Goal: Task Accomplishment & Management: Manage account settings

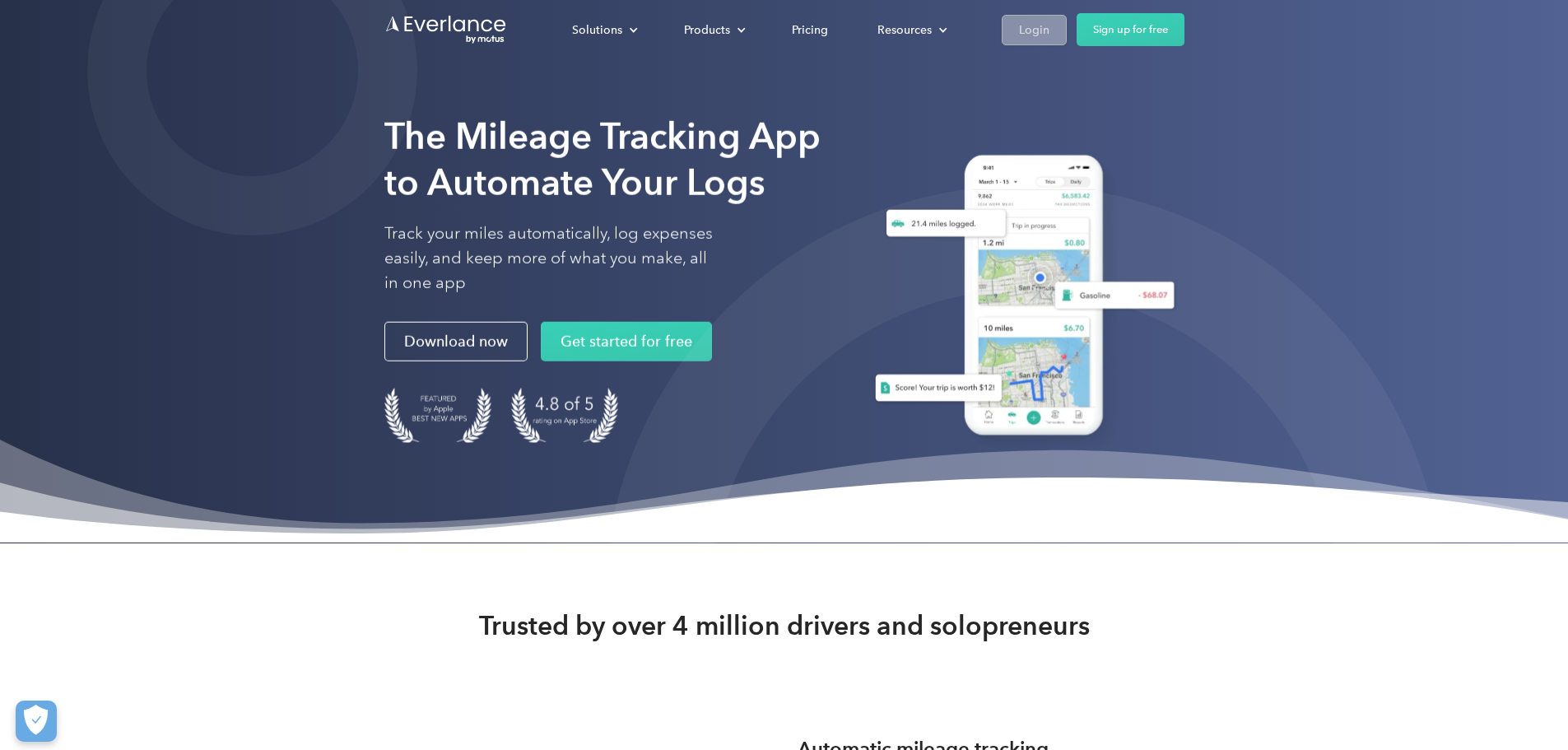
click at [1067, 15] on link "Login" at bounding box center [1034, 30] width 65 height 30
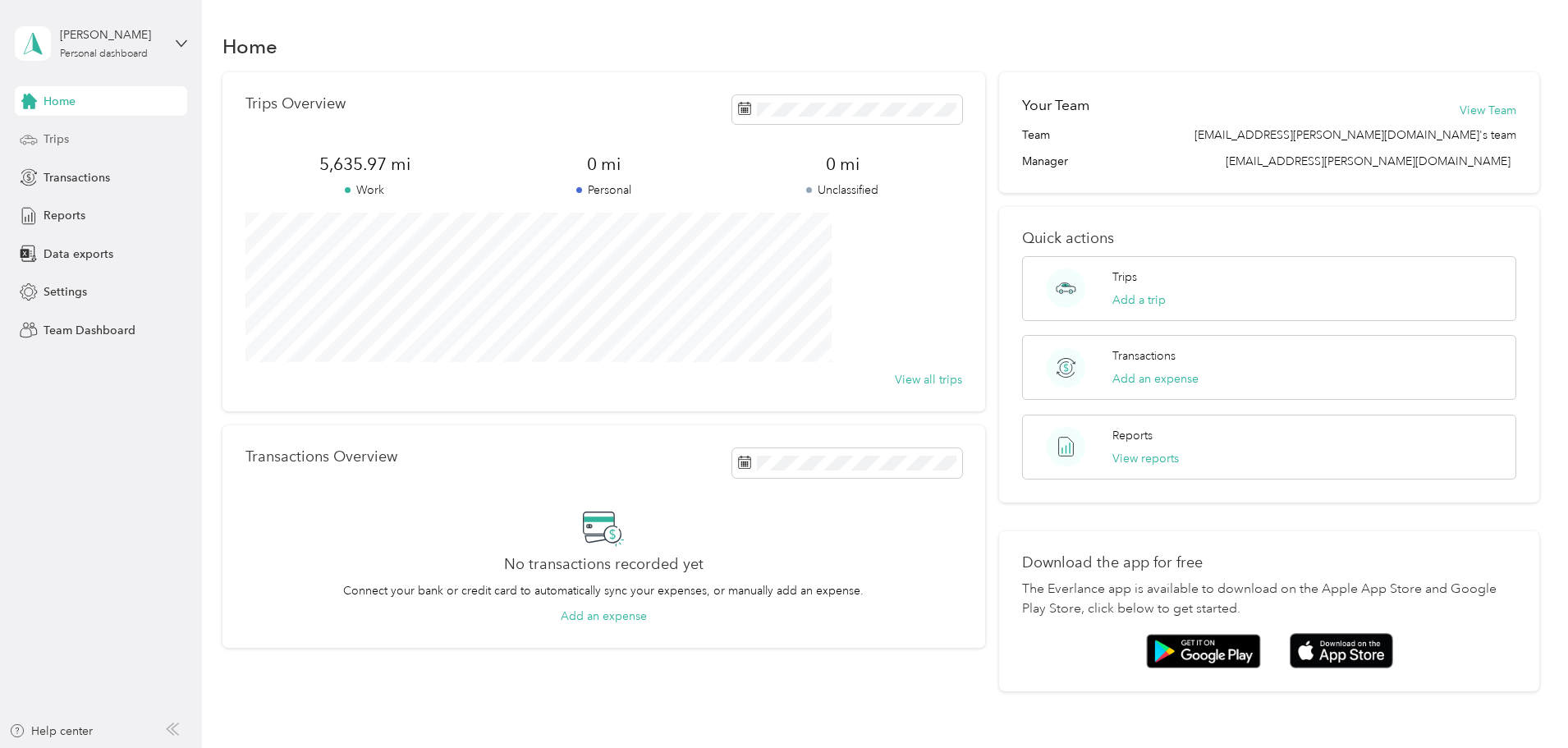
click at [48, 148] on div "Trips" at bounding box center [101, 139] width 172 height 29
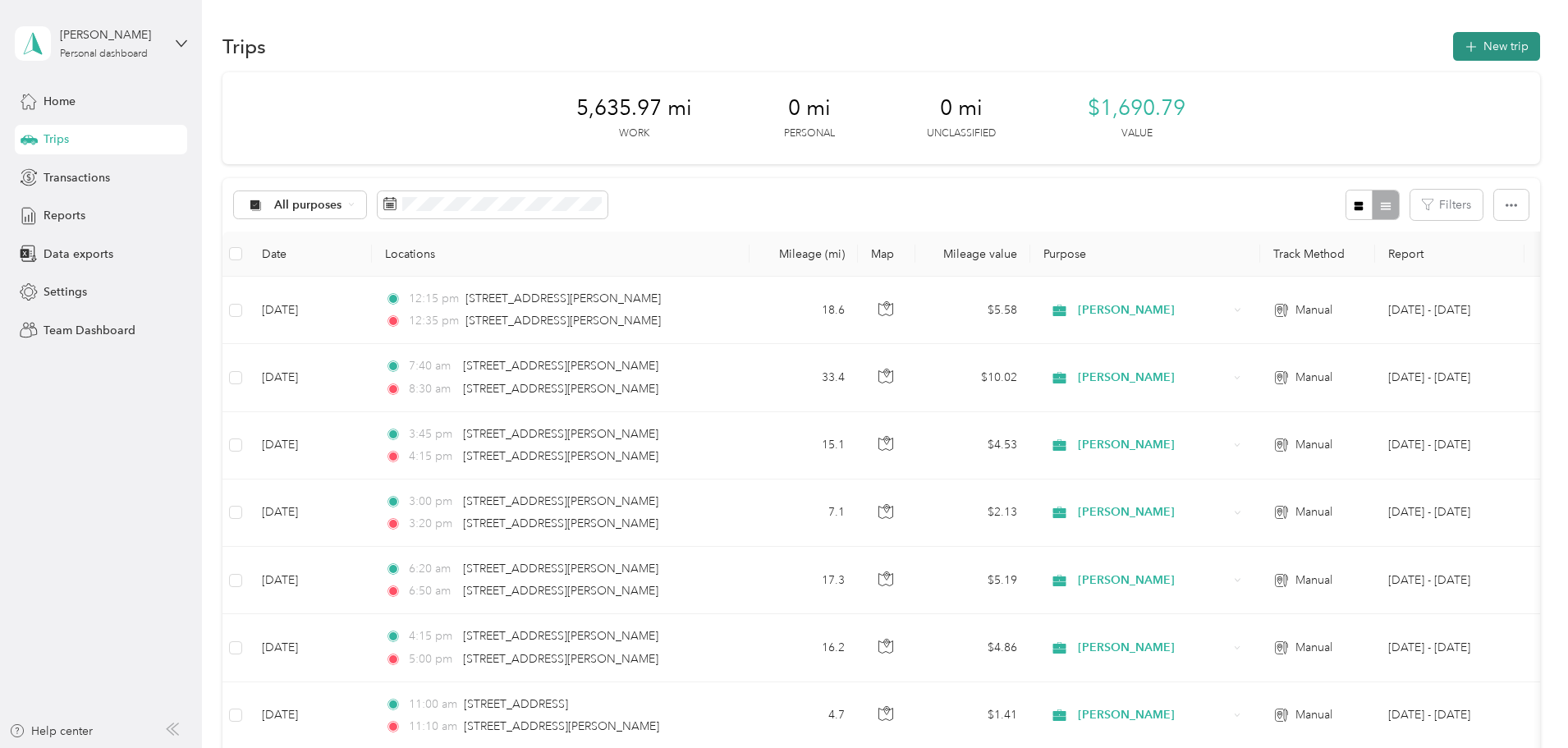
click at [1453, 41] on button "New trip" at bounding box center [1496, 46] width 87 height 28
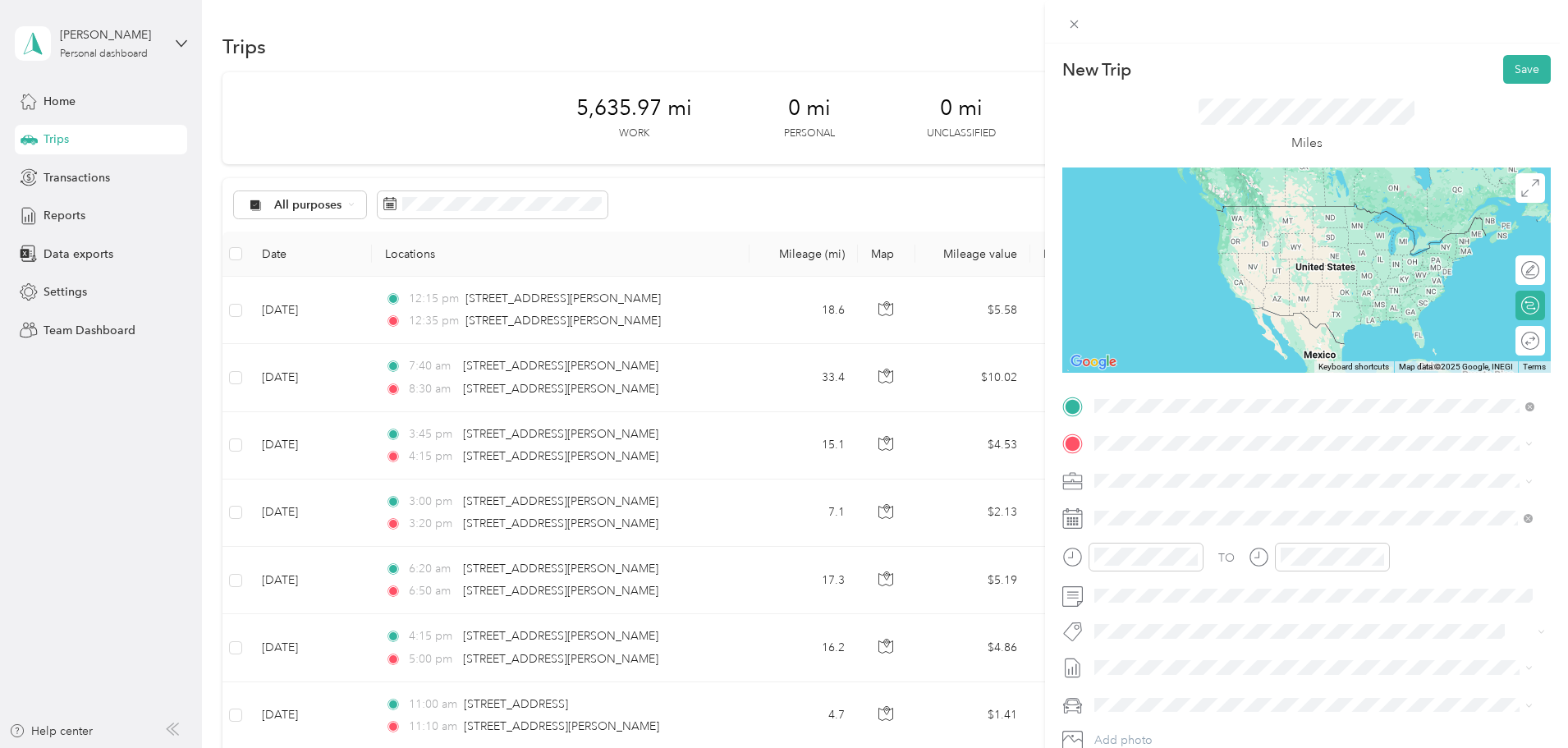
click at [1219, 469] on span "[STREET_ADDRESS][PERSON_NAME][US_STATE]" at bounding box center [1253, 465] width 255 height 15
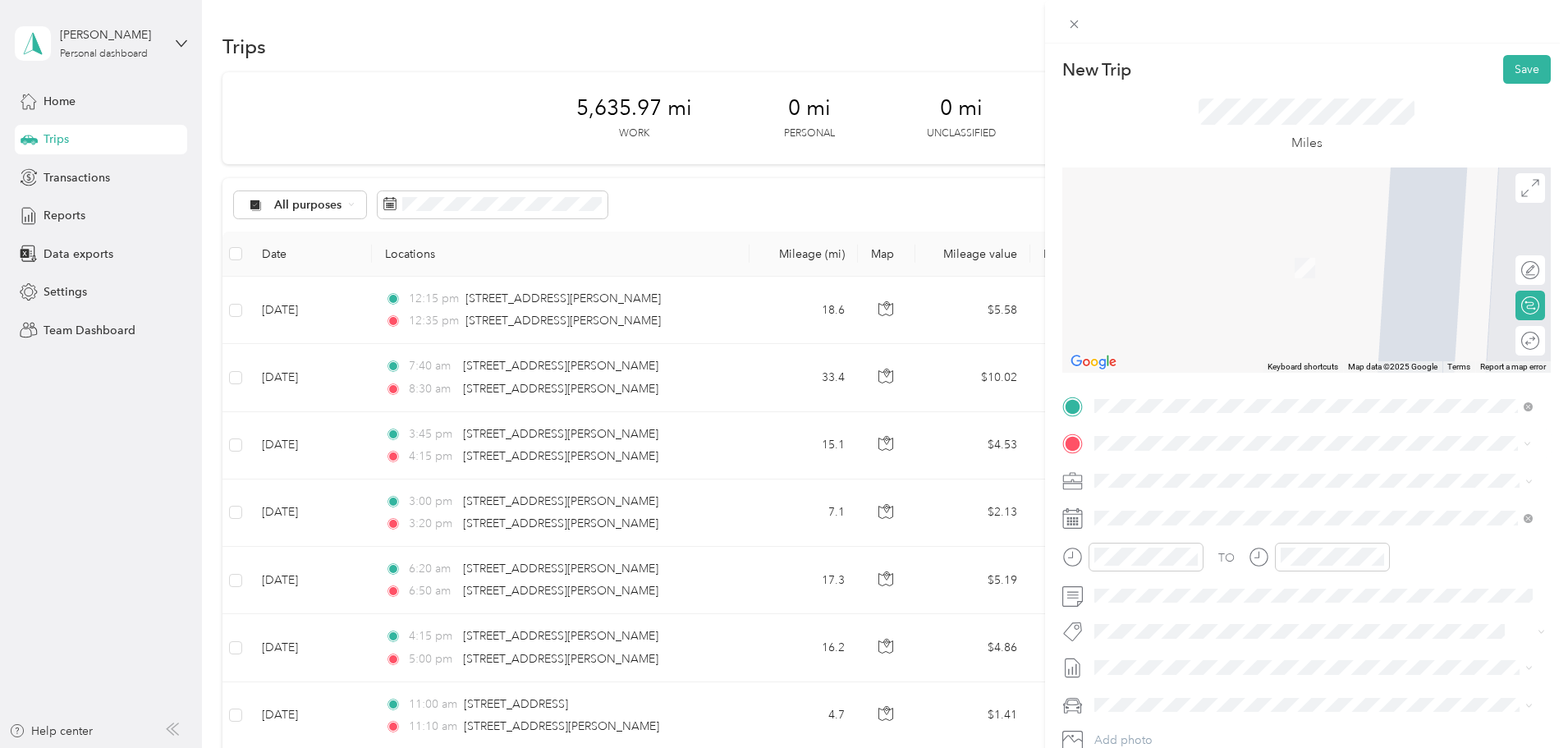
click at [1209, 500] on span "[STREET_ADDRESS][PERSON_NAME][US_STATE]" at bounding box center [1253, 501] width 255 height 15
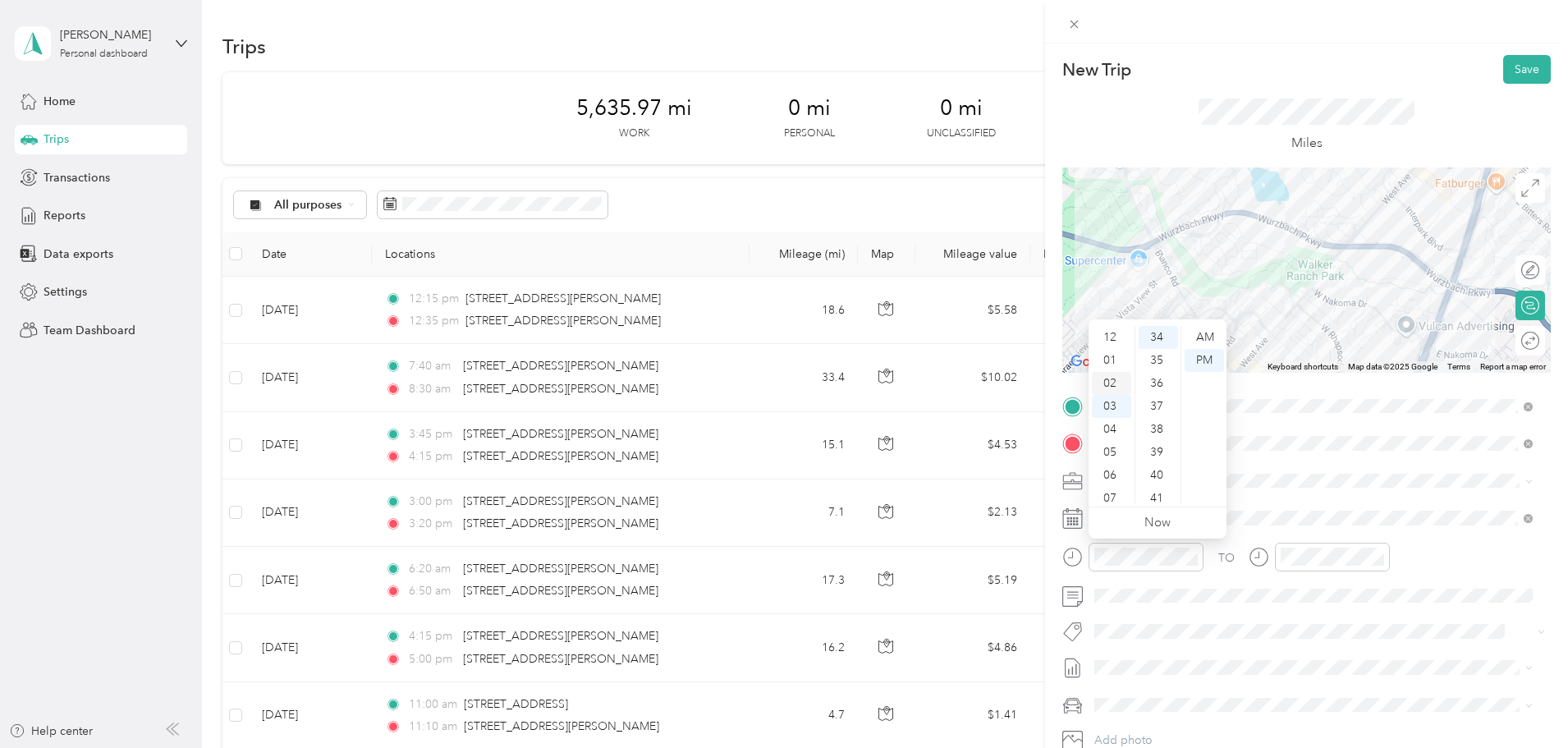
click at [1114, 382] on div "02" at bounding box center [1111, 383] width 40 height 23
click at [1162, 395] on div "15" at bounding box center [1159, 393] width 40 height 23
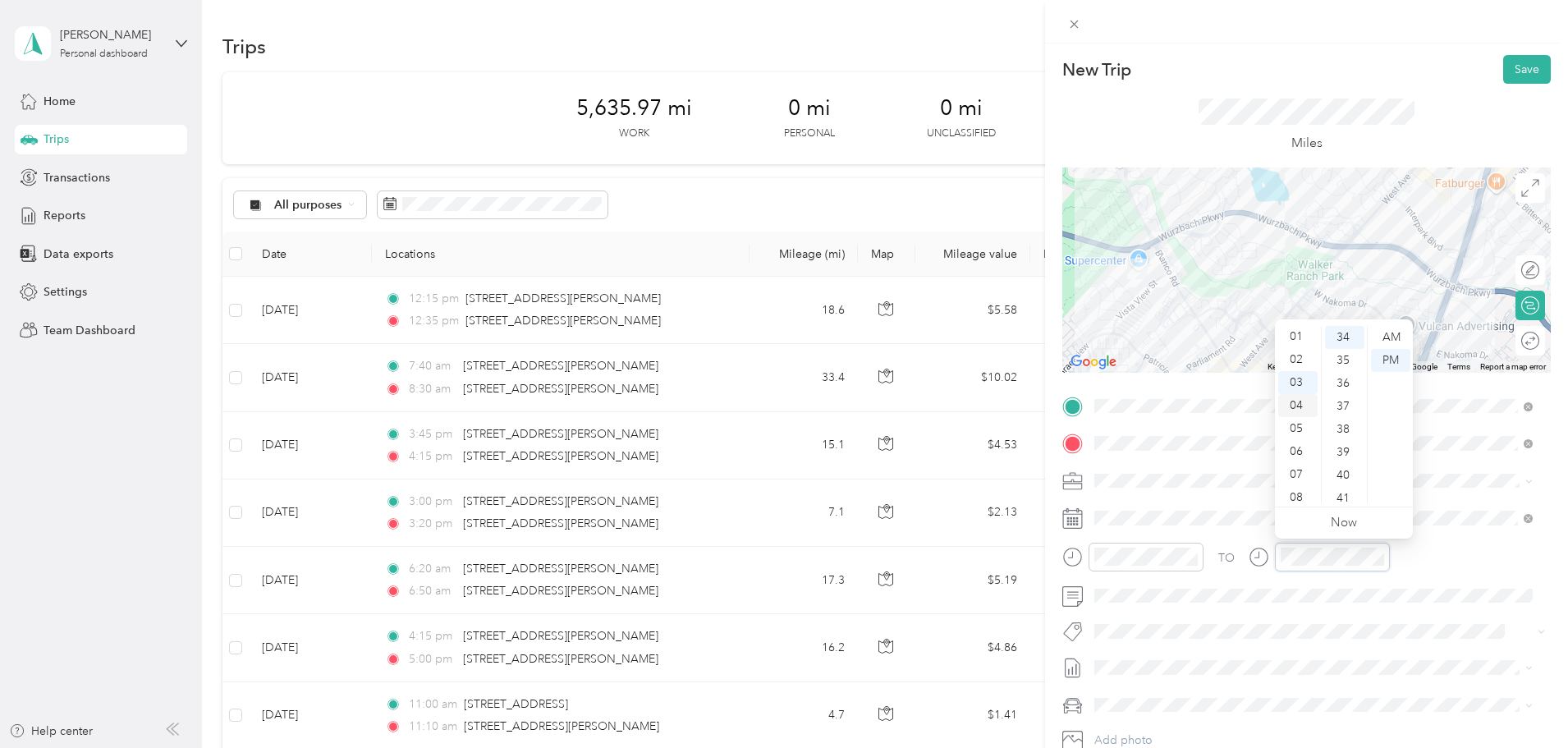
scroll to position [0, 0]
click at [1302, 382] on div "02" at bounding box center [1298, 383] width 40 height 23
click at [1344, 373] on div "25" at bounding box center [1345, 376] width 40 height 23
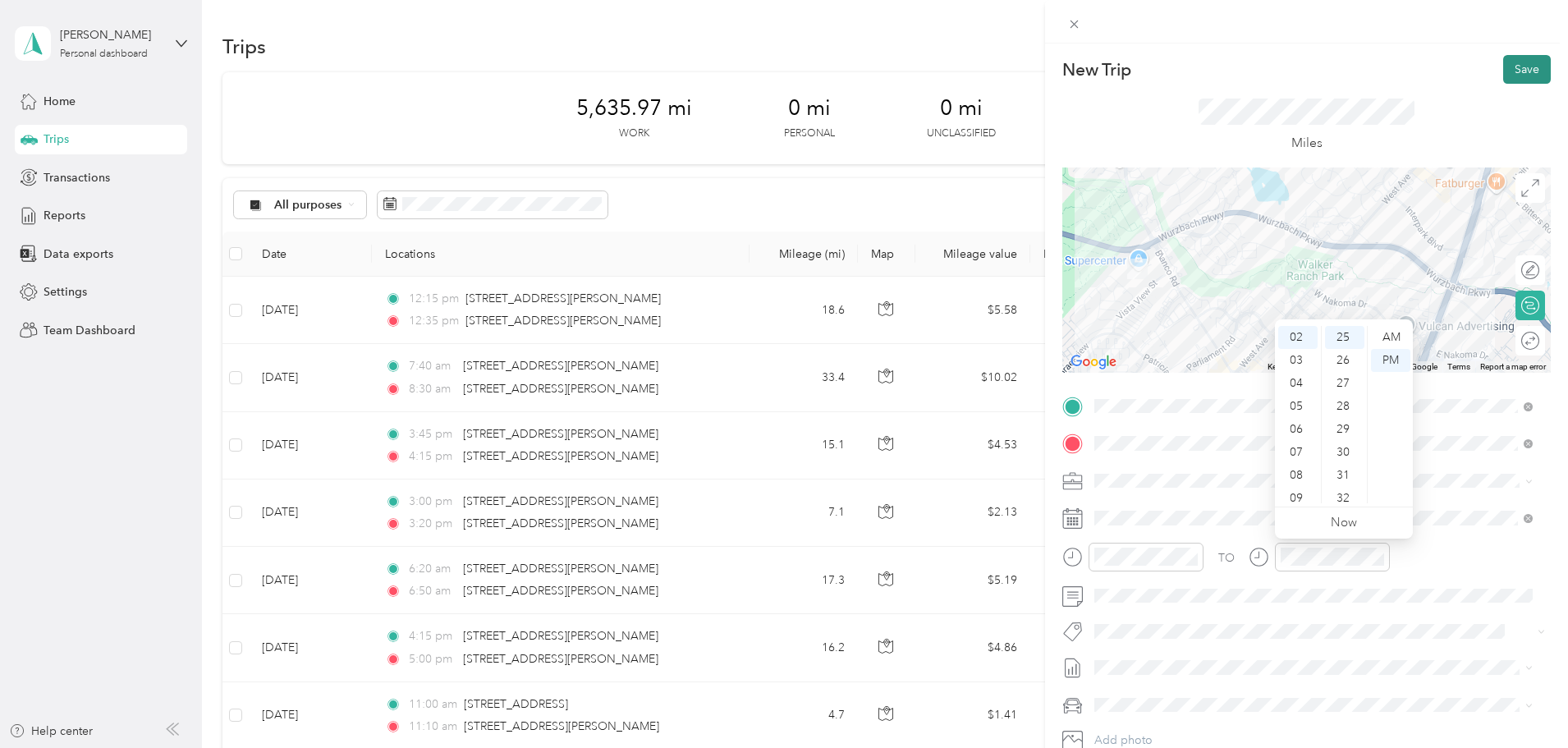
click at [1509, 74] on button "Save" at bounding box center [1526, 69] width 47 height 28
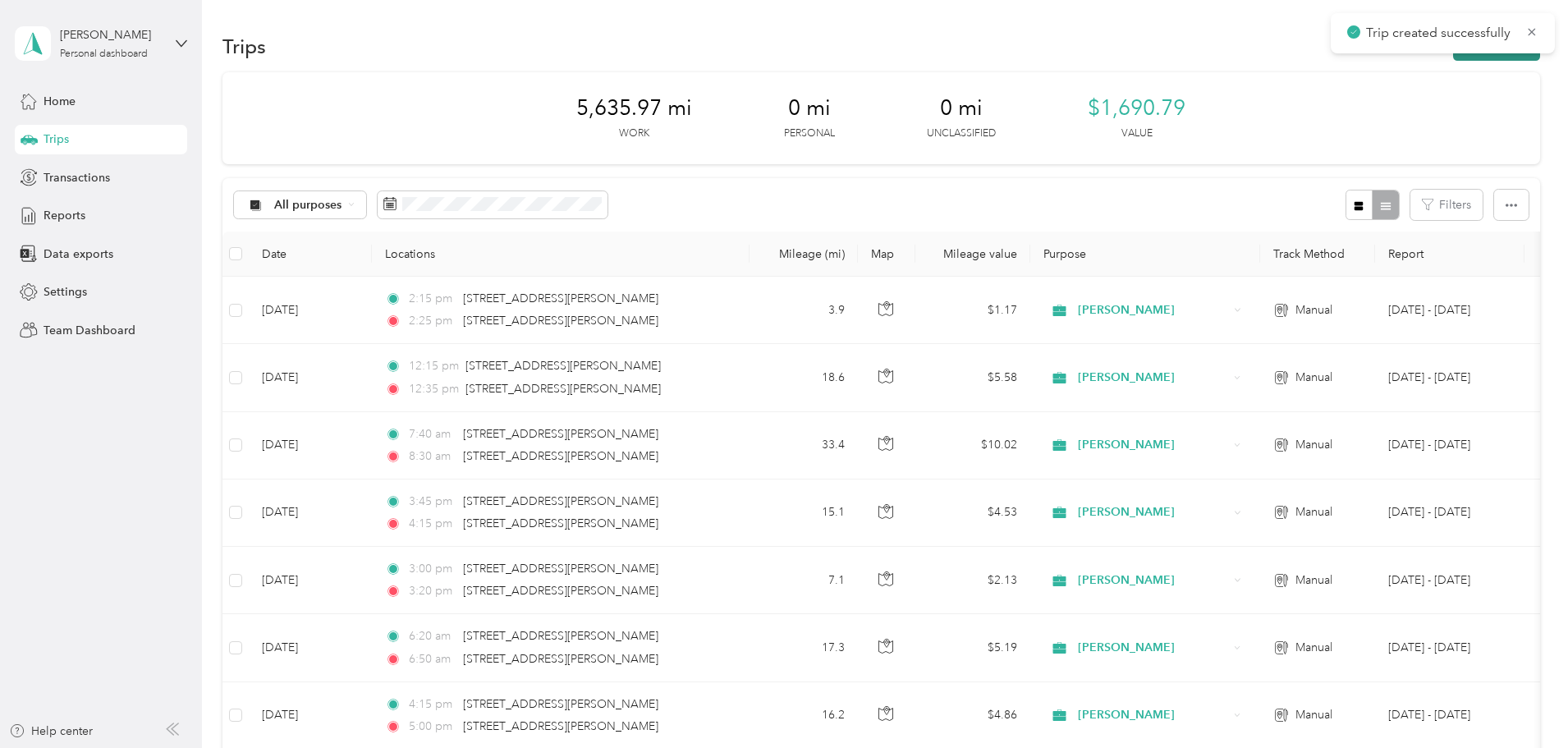
click at [1453, 59] on button "New trip" at bounding box center [1496, 46] width 87 height 28
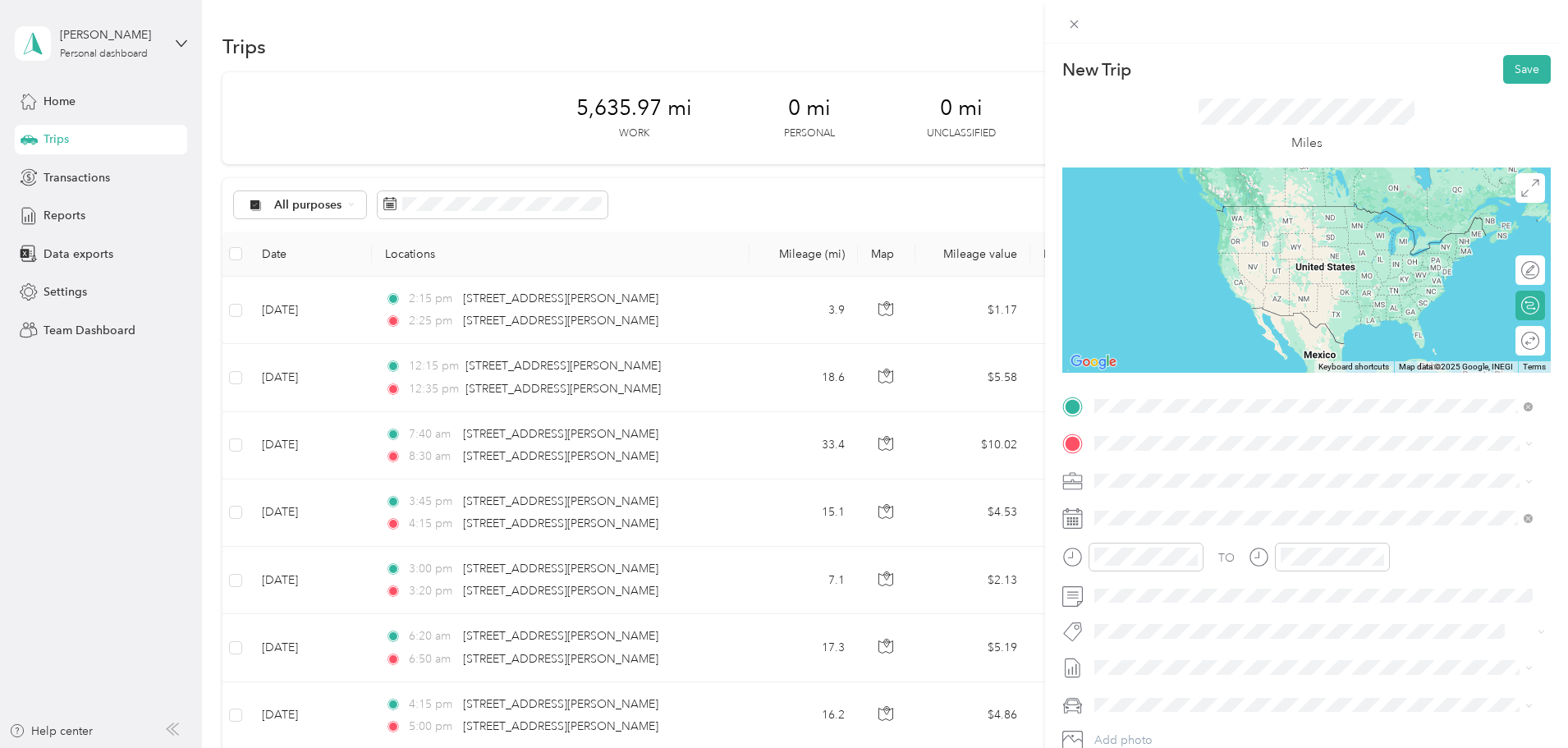
click at [1150, 473] on span "[STREET_ADDRESS][PERSON_NAME][US_STATE]" at bounding box center [1253, 465] width 255 height 15
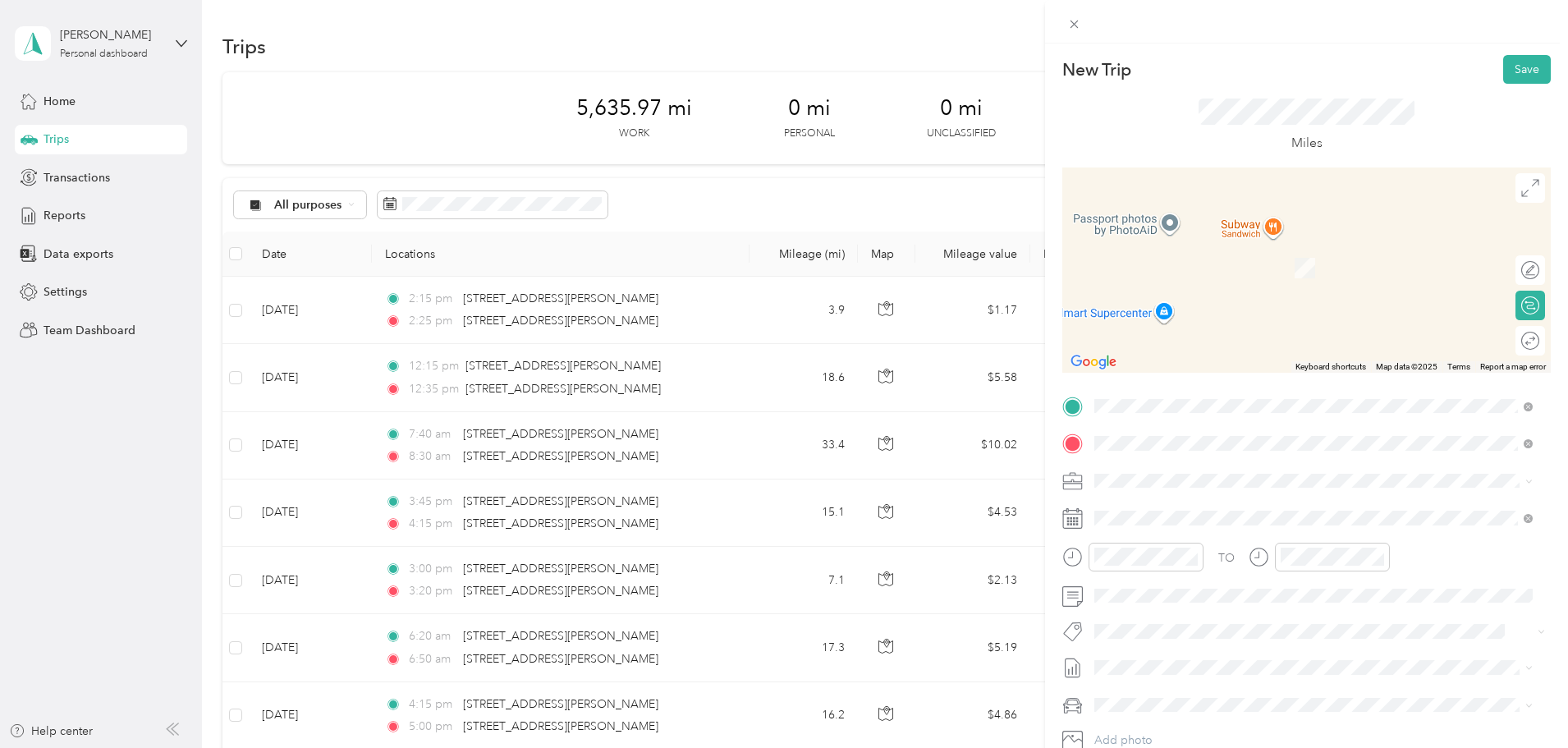
click at [1224, 510] on span "[STREET_ADDRESS][PERSON_NAME][US_STATE]" at bounding box center [1253, 502] width 255 height 15
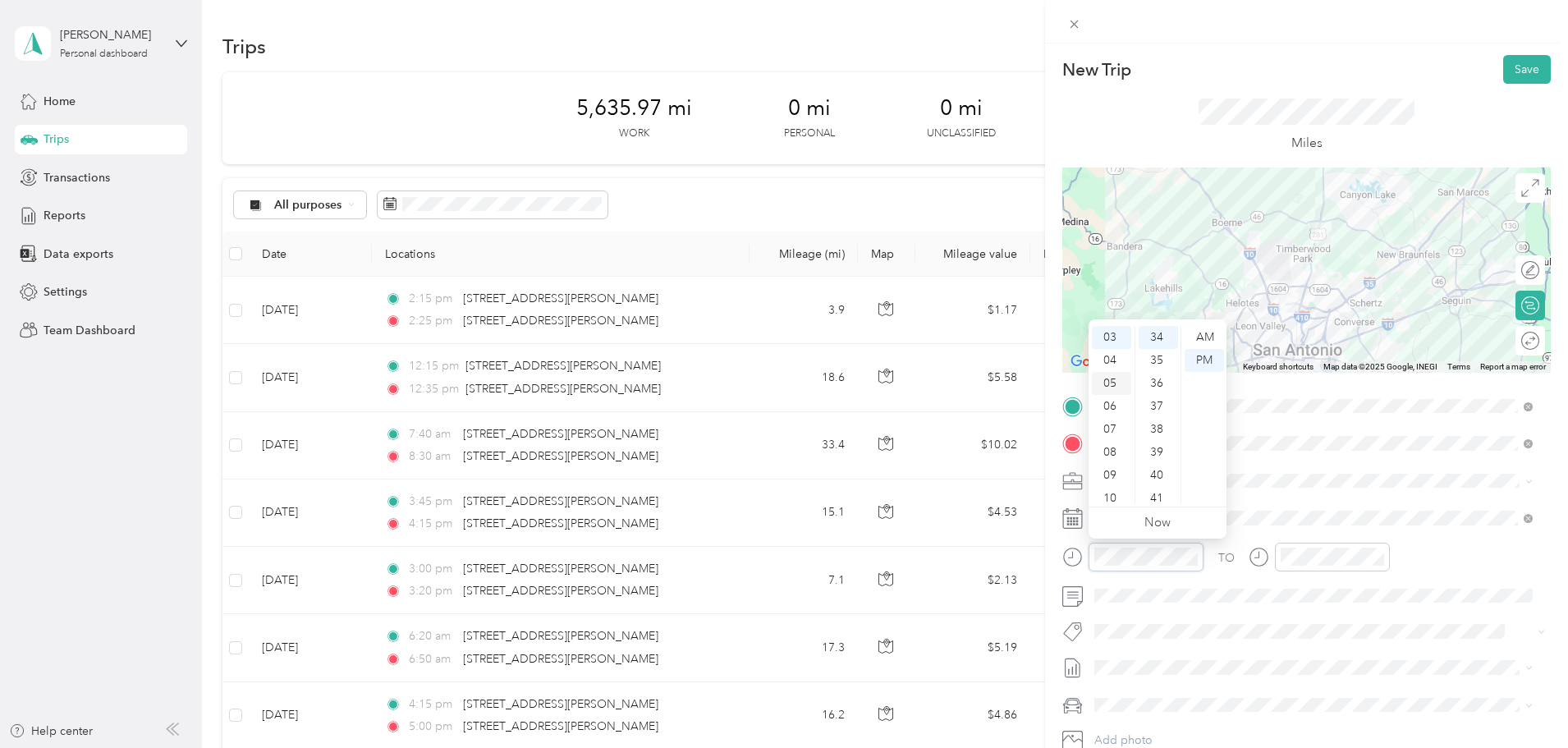
scroll to position [0, 0]
click at [1110, 386] on div "02" at bounding box center [1111, 383] width 40 height 23
click at [1157, 458] on div "50" at bounding box center [1159, 459] width 40 height 23
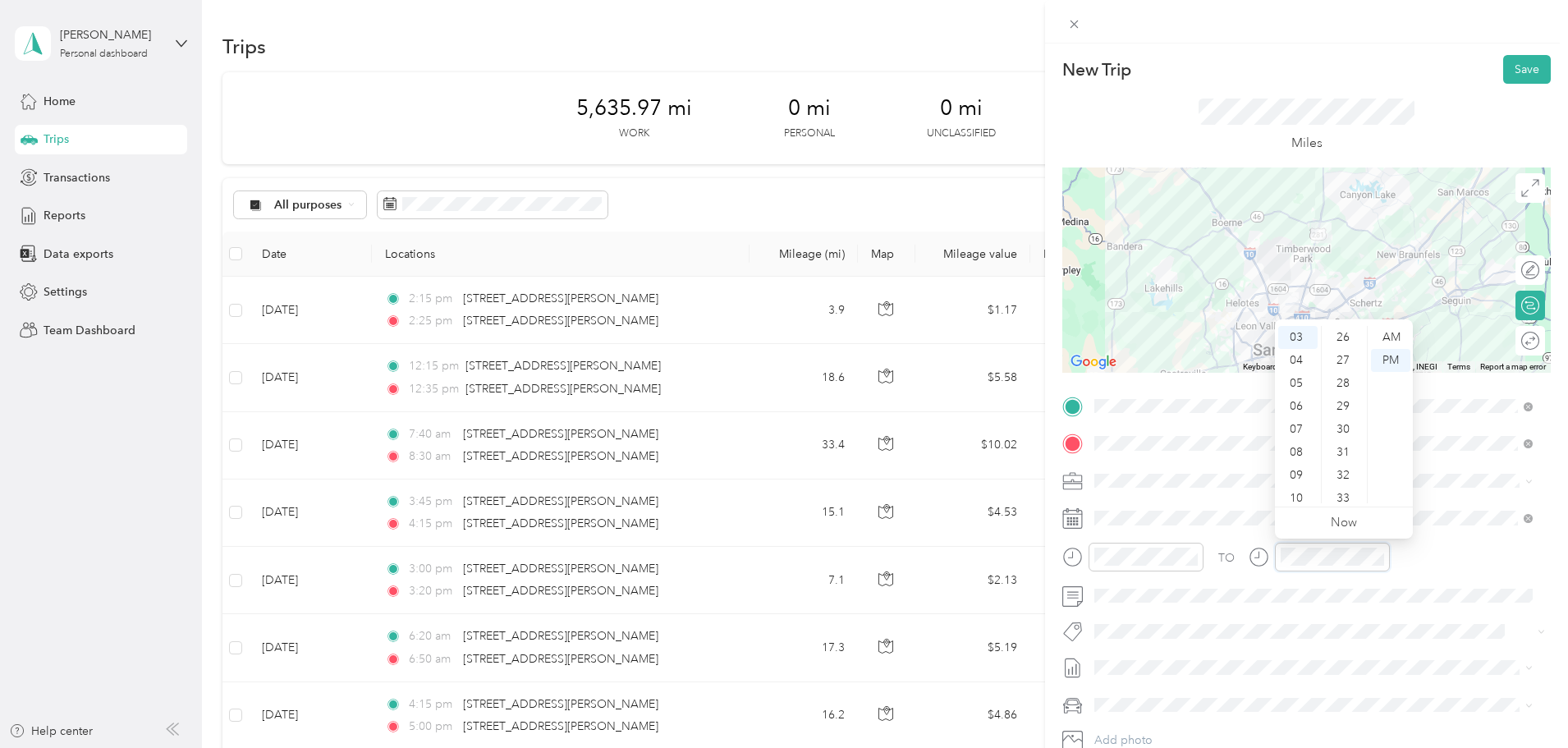
scroll to position [535, 0]
click at [1337, 378] on div "25" at bounding box center [1345, 376] width 40 height 23
click at [1340, 394] on div "20" at bounding box center [1345, 387] width 40 height 23
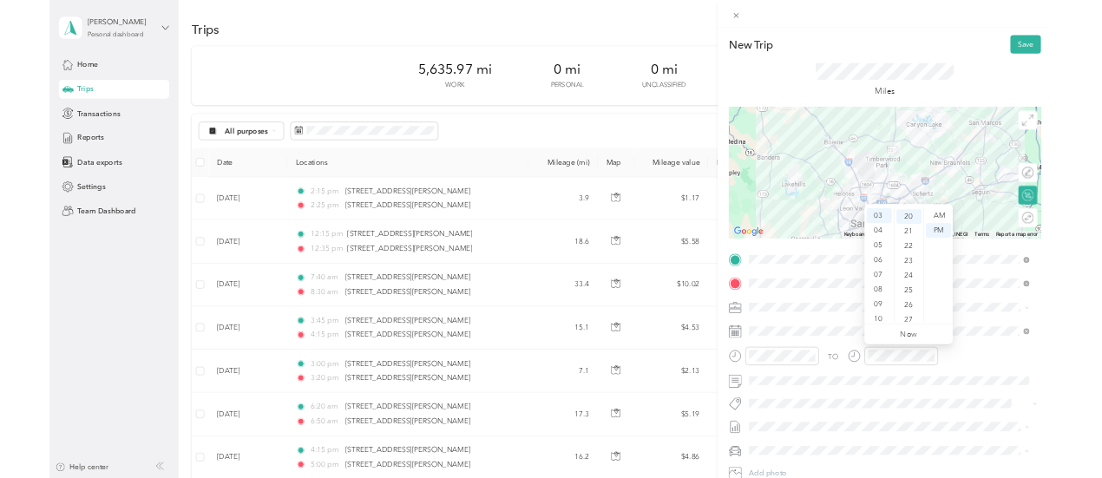
scroll to position [486, 0]
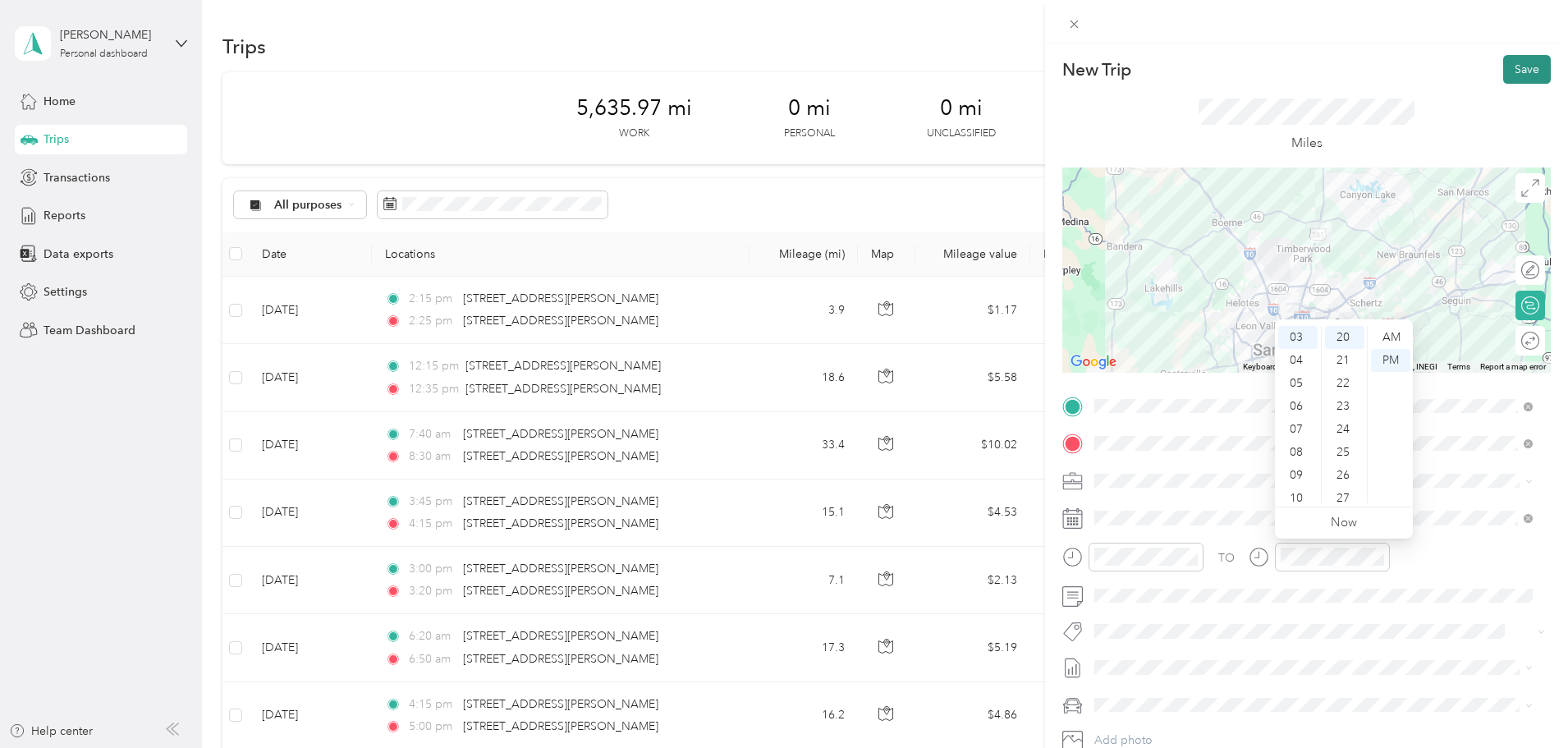
click at [1521, 71] on button "Save" at bounding box center [1526, 69] width 47 height 28
